Goal: Information Seeking & Learning: Learn about a topic

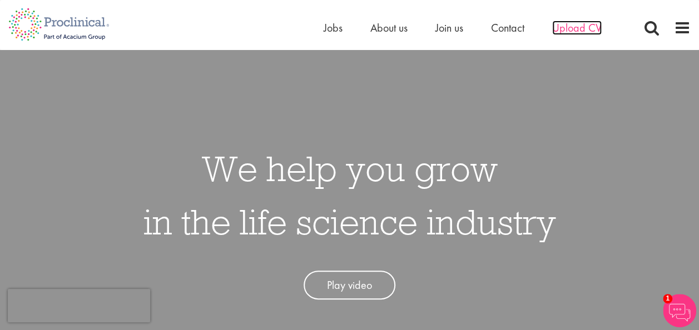
click at [583, 27] on span "Upload CV" at bounding box center [577, 28] width 50 height 14
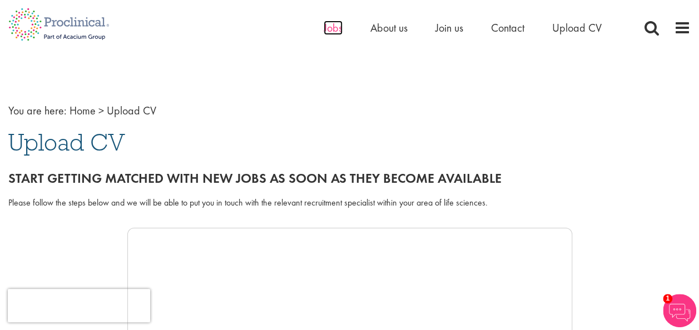
click at [340, 32] on span "Jobs" at bounding box center [333, 28] width 19 height 14
